Goal: Information Seeking & Learning: Learn about a topic

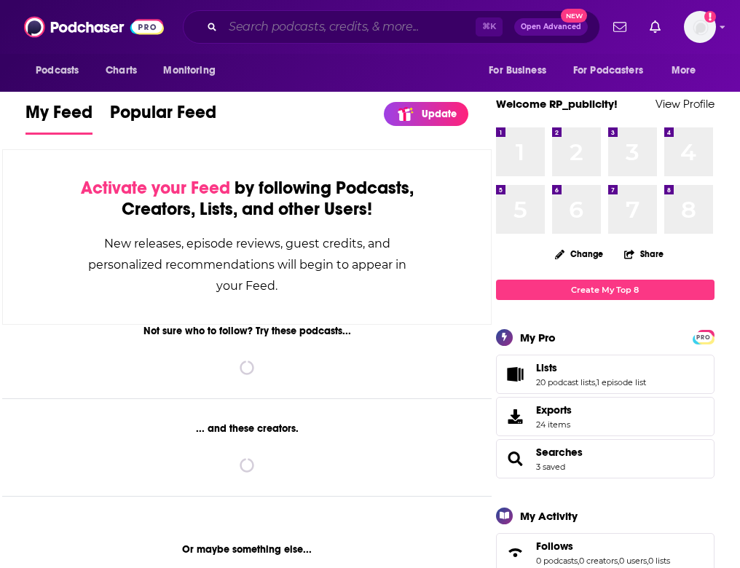
click at [271, 26] on input "Search podcasts, credits, & more..." at bounding box center [349, 26] width 253 height 23
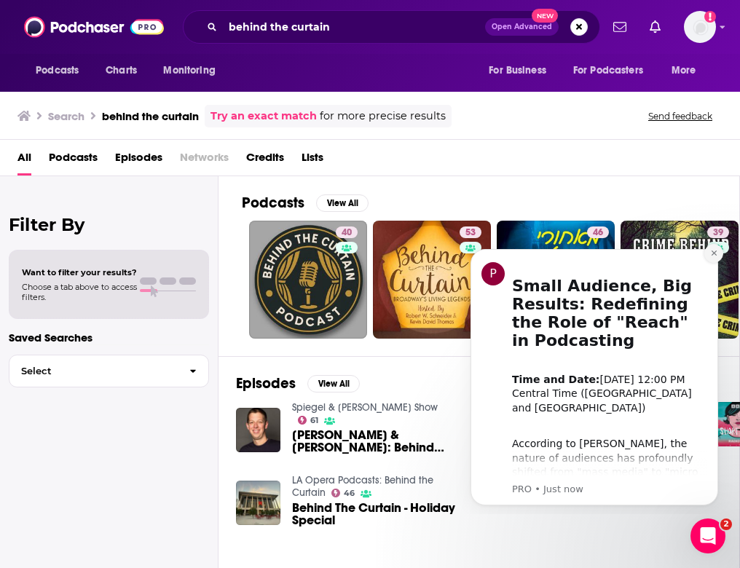
click at [716, 251] on icon "Dismiss notification" at bounding box center [714, 253] width 8 height 8
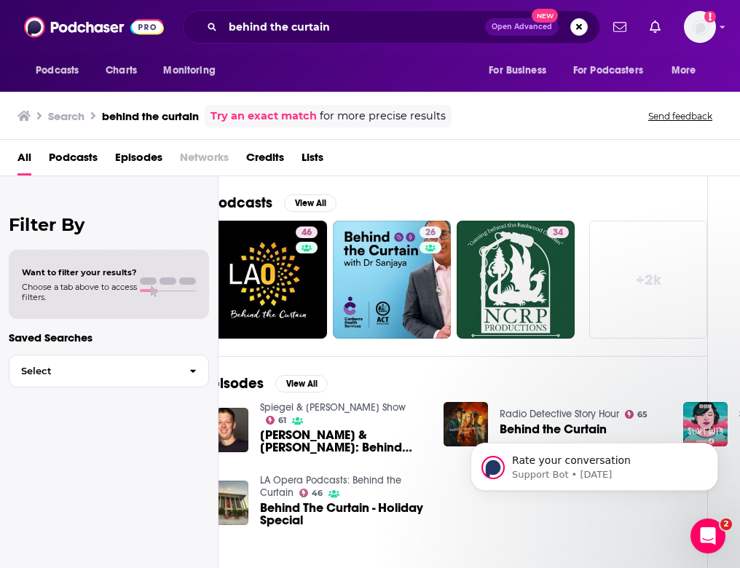
scroll to position [0, 42]
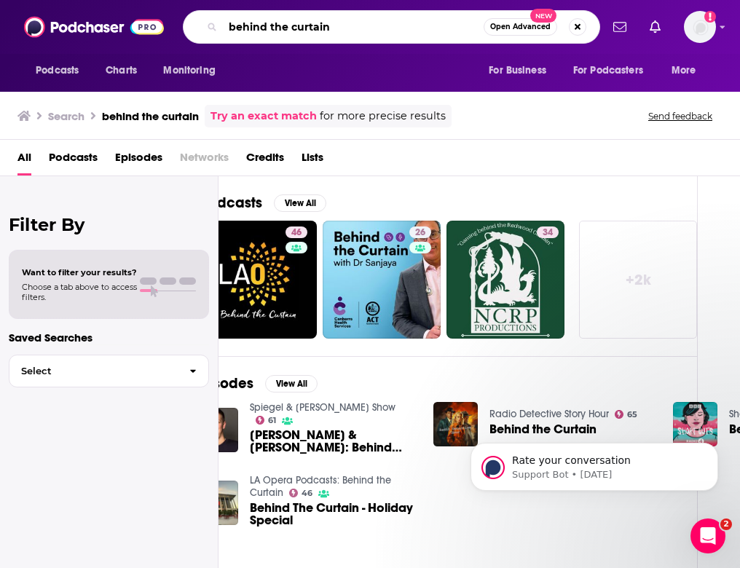
drag, startPoint x: 347, startPoint y: 28, endPoint x: 118, endPoint y: 29, distance: 228.8
click at [118, 29] on div "Podcasts Charts Monitoring behind the curtain Open Advanced New For Business Fo…" at bounding box center [370, 27] width 740 height 54
type input "breaking the curtain"
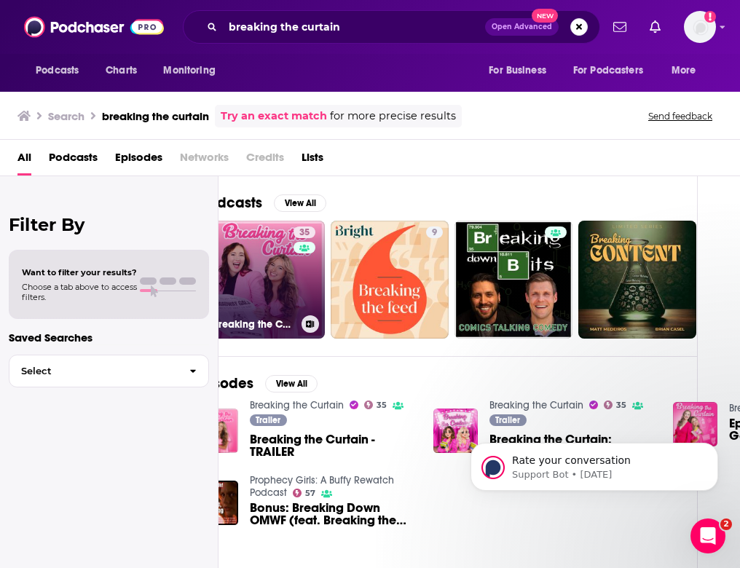
click at [267, 242] on link "35 Breaking the Curtain" at bounding box center [266, 280] width 118 height 118
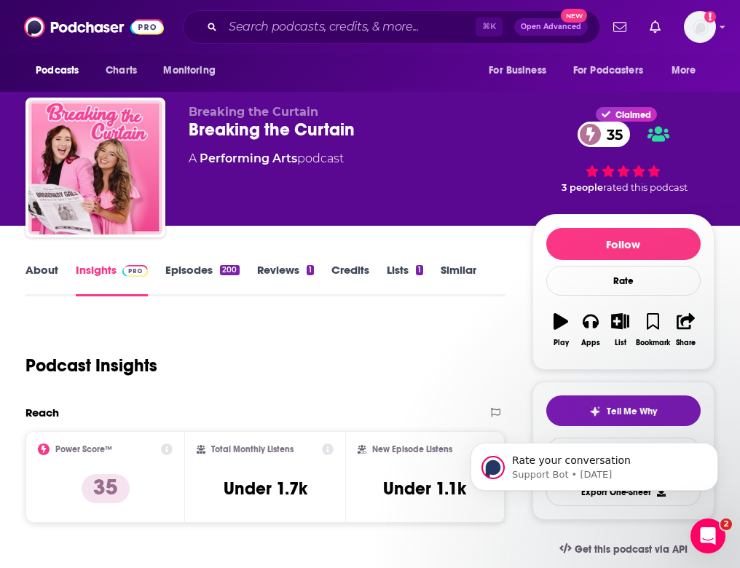
click at [42, 267] on link "About" at bounding box center [42, 280] width 33 height 34
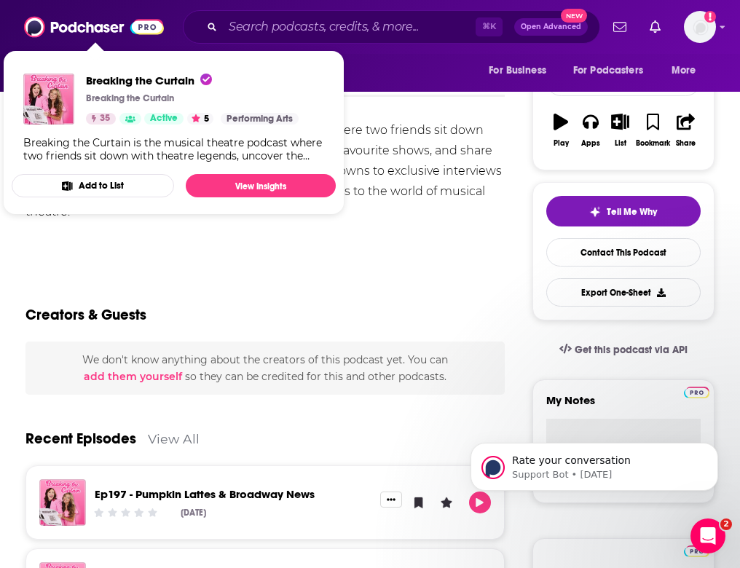
scroll to position [224, 0]
